Goal: Task Accomplishment & Management: Manage account settings

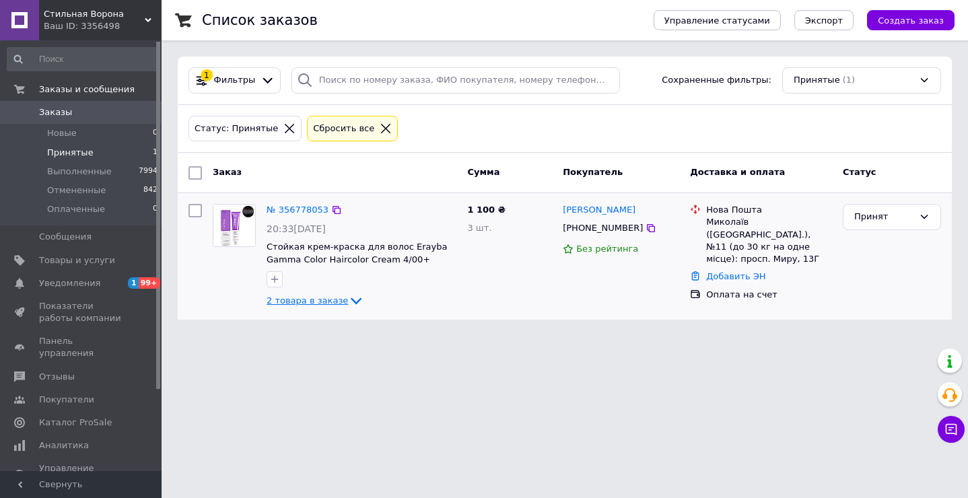
click at [299, 300] on span "2 товара в заказе" at bounding box center [307, 301] width 81 height 10
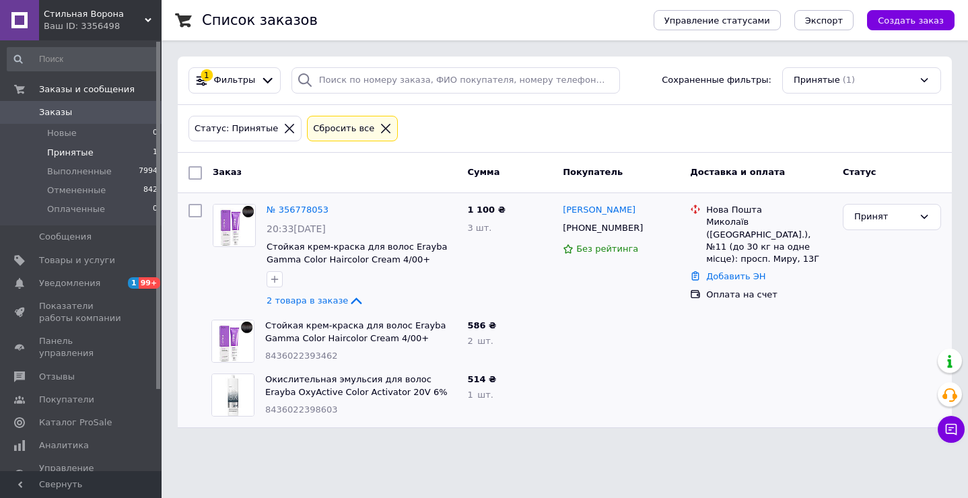
click at [788, 417] on div at bounding box center [761, 395] width 153 height 54
